Goal: Find specific page/section: Find specific page/section

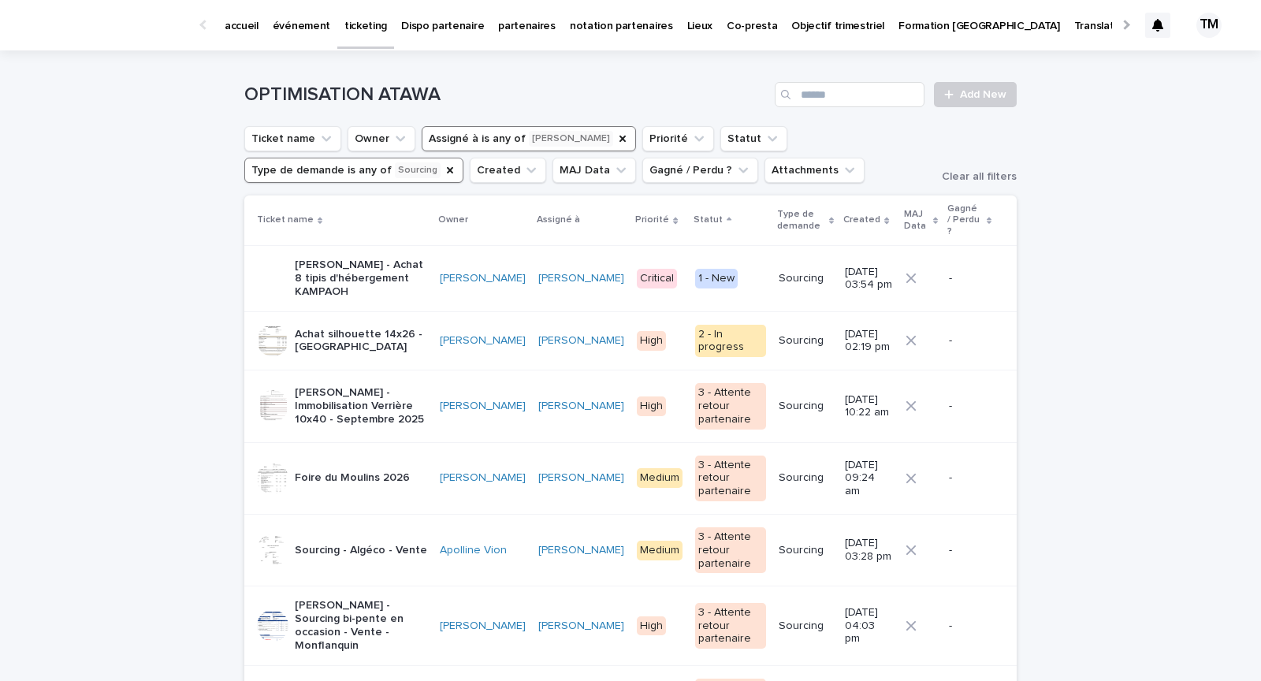
click at [399, 271] on p "[PERSON_NAME] - Achat 8 tipis d'hébergement KAMPAOH" at bounding box center [361, 277] width 132 height 39
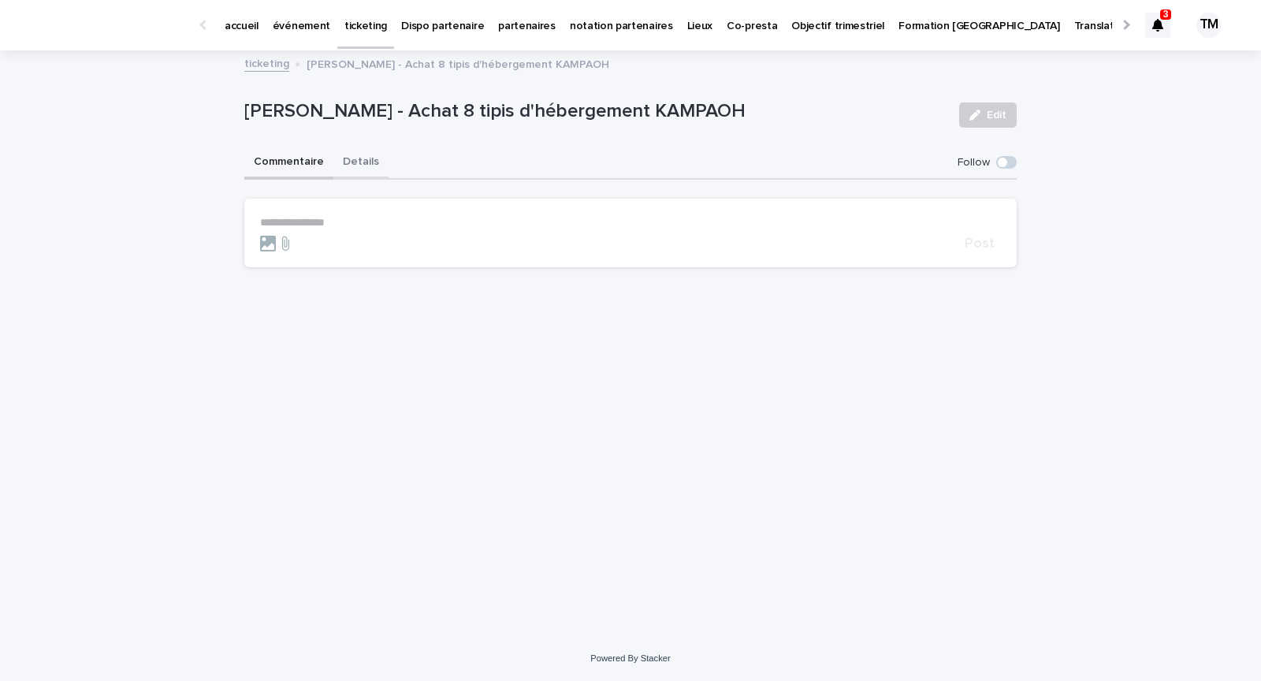
click at [356, 165] on button "Details" at bounding box center [360, 163] width 55 height 33
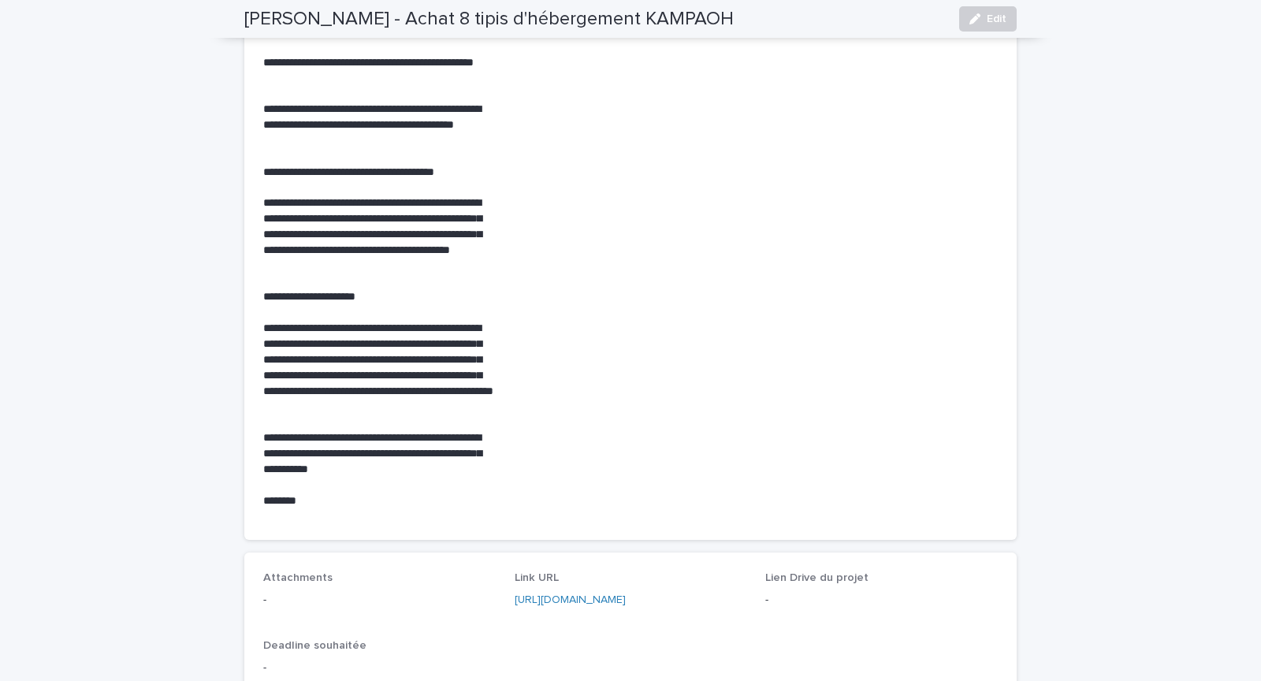
scroll to position [565, 0]
